Goal: Transaction & Acquisition: Purchase product/service

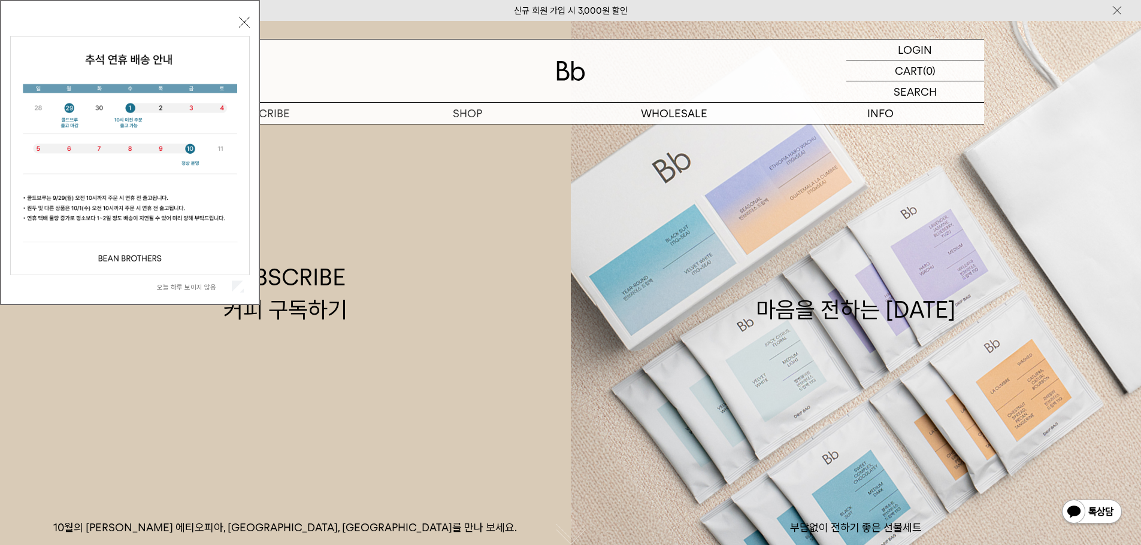
click at [226, 288] on label "오늘 하루 보이지 않음" at bounding box center [193, 287] width 72 height 8
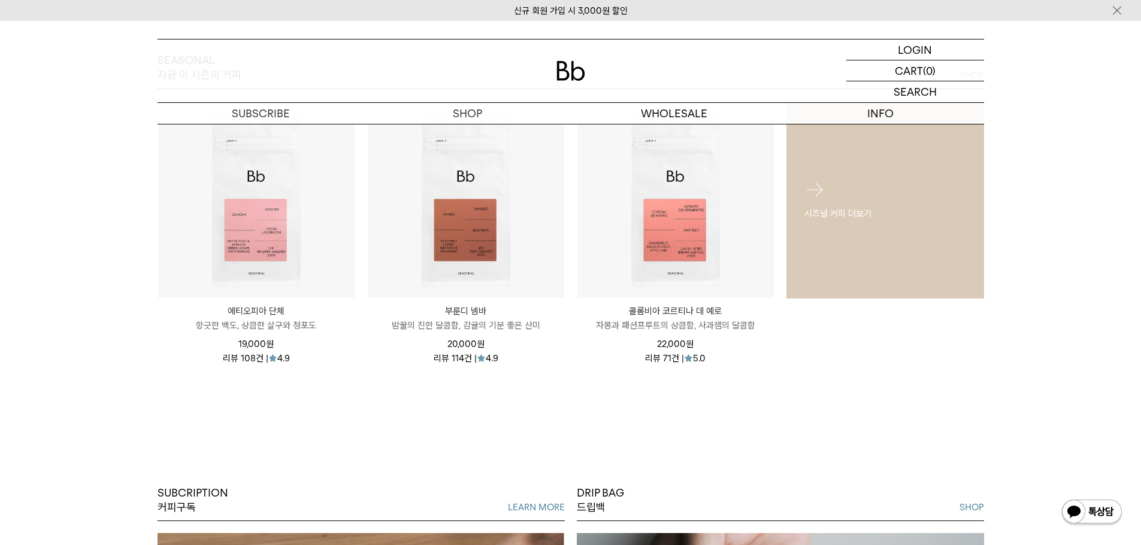
scroll to position [539, 0]
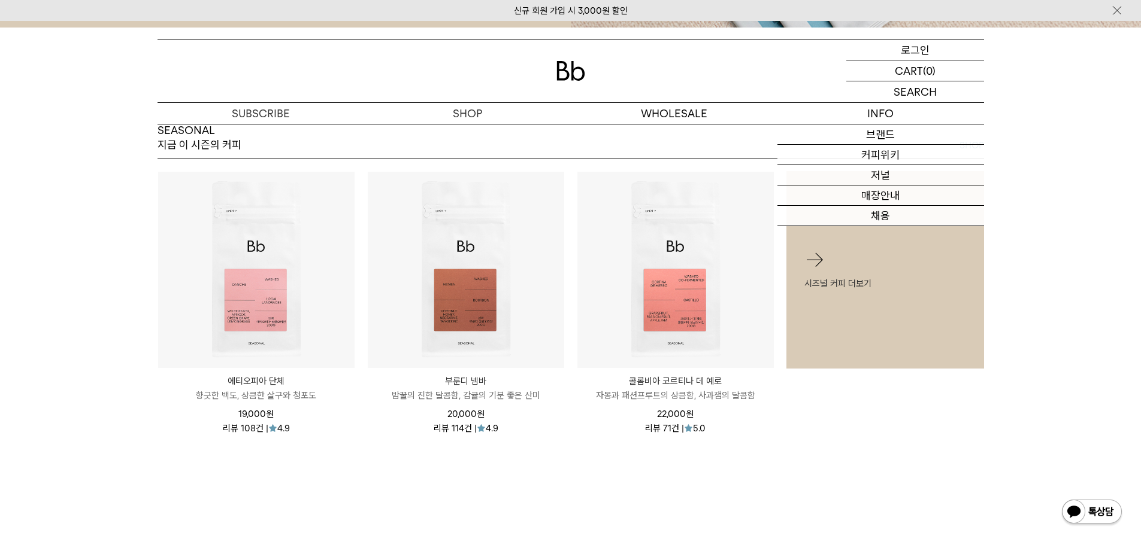
click at [922, 52] on p "로그인" at bounding box center [915, 50] width 29 height 20
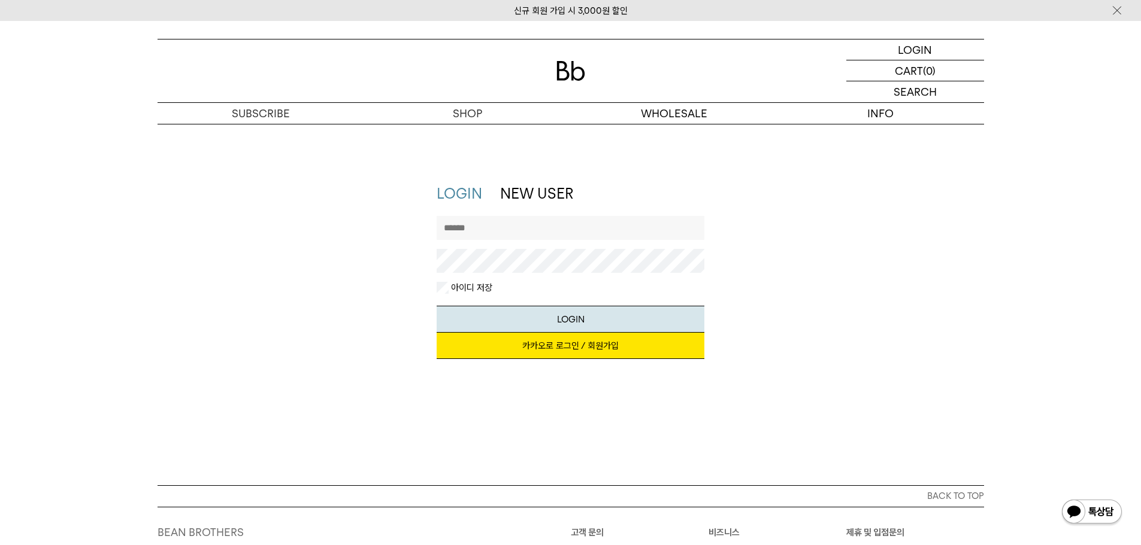
click at [487, 354] on link "카카오로 로그인 / 회원가입" at bounding box center [571, 346] width 268 height 26
click at [561, 56] on div at bounding box center [570, 71] width 826 height 63
click at [579, 81] on div at bounding box center [570, 71] width 826 height 63
click at [580, 62] on img at bounding box center [570, 71] width 29 height 20
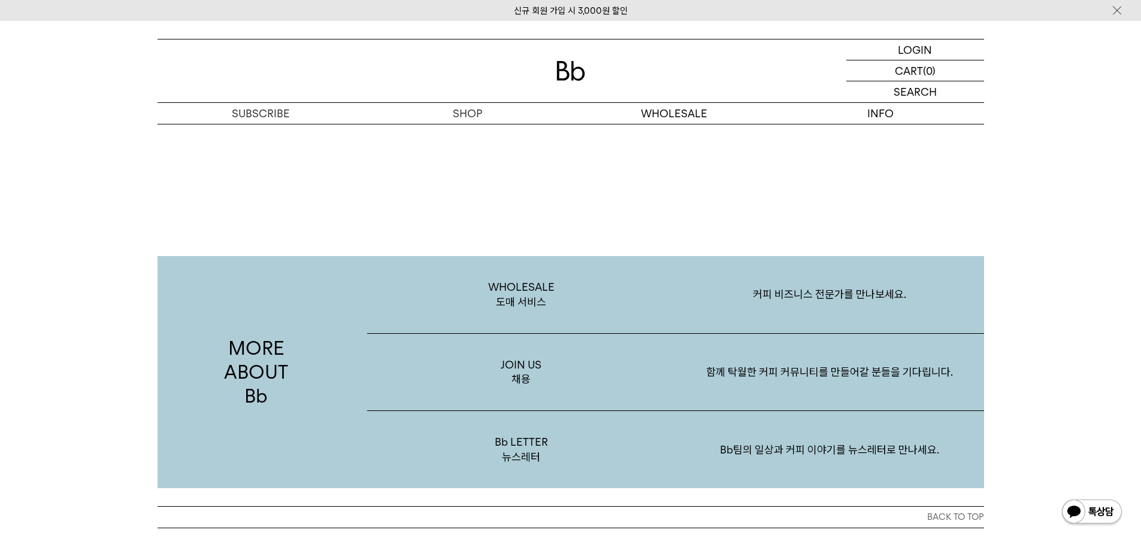
scroll to position [2320, 0]
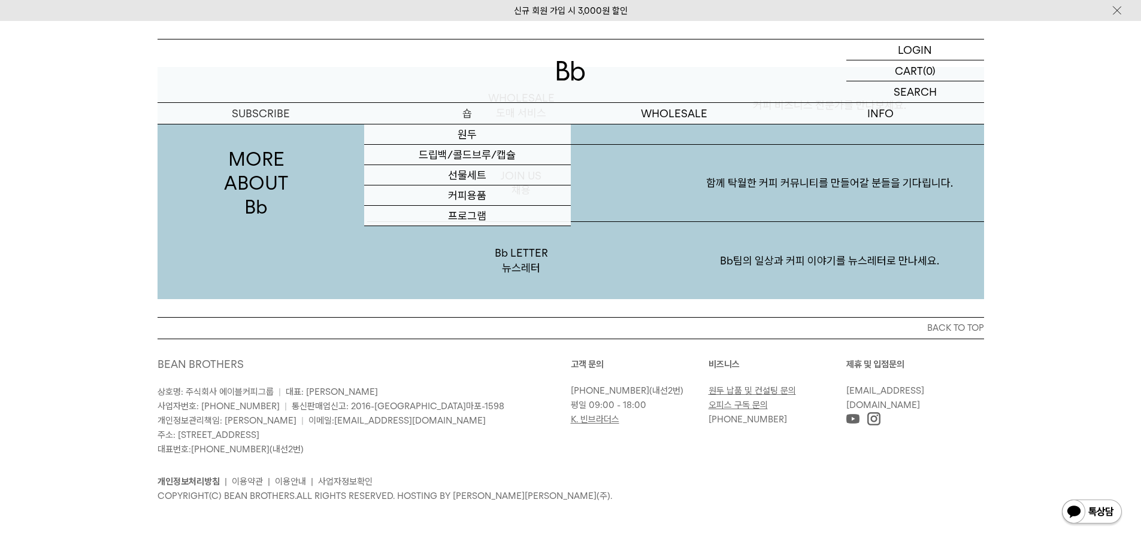
click at [505, 105] on p "숍" at bounding box center [467, 113] width 207 height 21
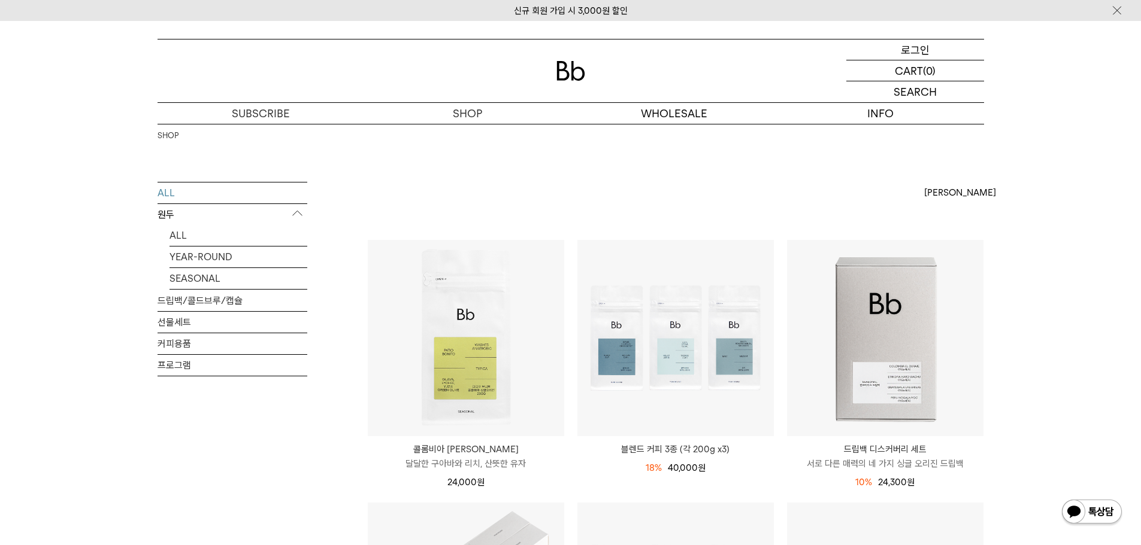
click at [917, 44] on p "로그인" at bounding box center [915, 50] width 29 height 20
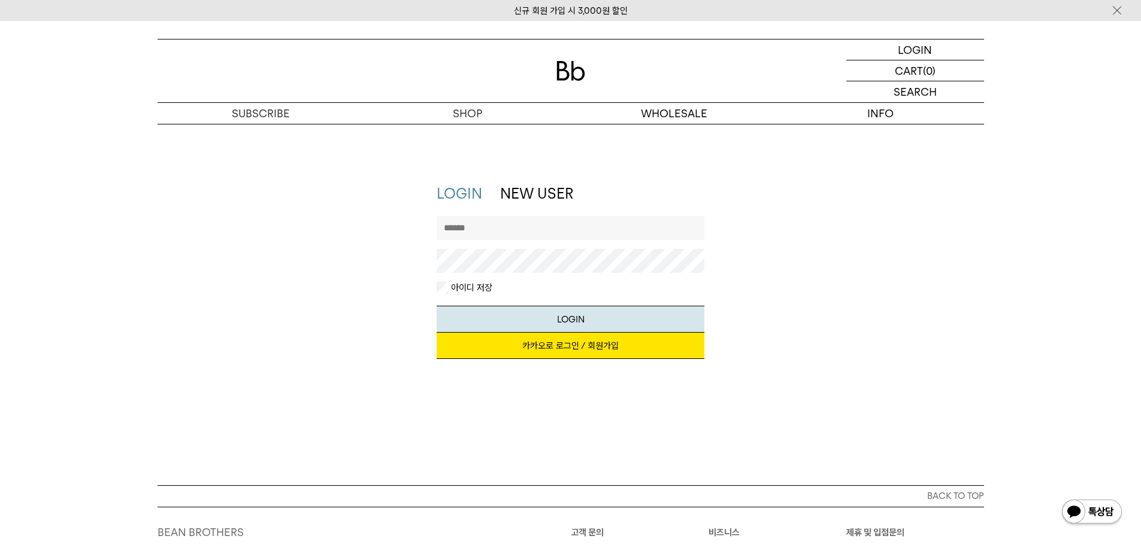
click at [544, 353] on link "카카오로 로그인 / 회원가입" at bounding box center [571, 346] width 268 height 26
